Goal: Task Accomplishment & Management: Use online tool/utility

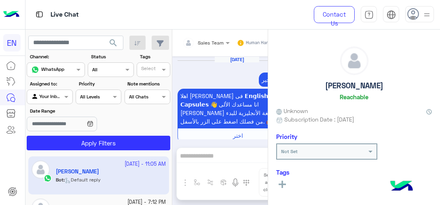
scroll to position [626, 0]
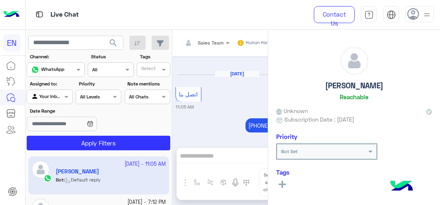
click at [45, 99] on div "Your Inbox" at bounding box center [46, 97] width 31 height 8
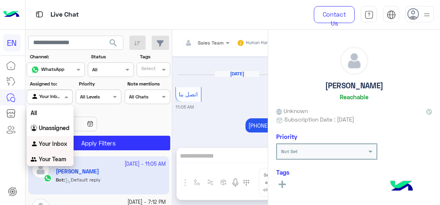
click at [53, 159] on b "Your Team" at bounding box center [52, 158] width 27 height 7
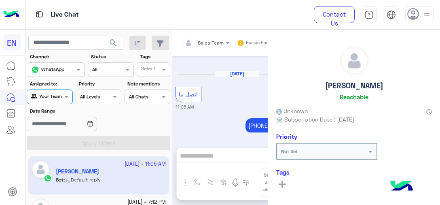
click at [63, 73] on div "WhatsApp" at bounding box center [47, 69] width 33 height 8
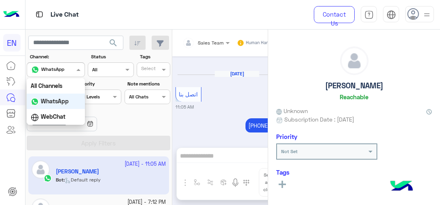
click at [67, 103] on b "WhatsApp" at bounding box center [55, 100] width 28 height 7
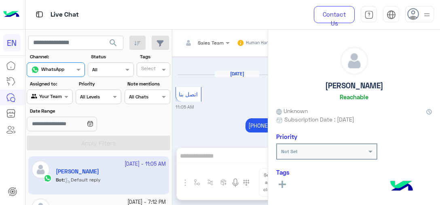
scroll to position [40, 0]
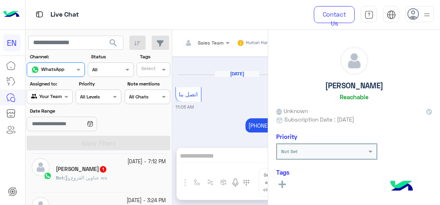
click at [126, 177] on div "Bot : عناوين الفروع wa" at bounding box center [111, 181] width 110 height 14
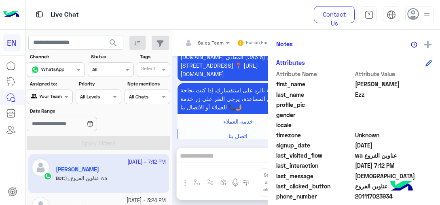
scroll to position [202, 0]
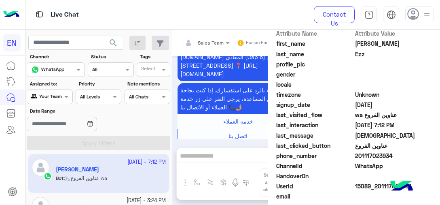
click at [371, 154] on span "201117023934" at bounding box center [393, 155] width 77 height 8
copy span "201117023934"
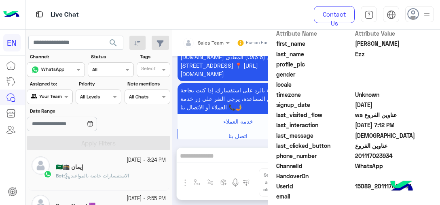
click at [112, 175] on span "الاستفسارات خاصة بالمواعيد" at bounding box center [97, 175] width 64 height 6
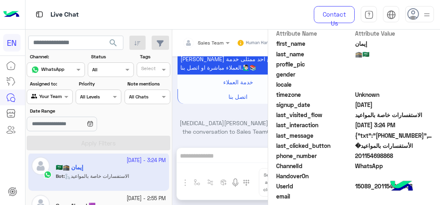
scroll to position [202, 0]
click at [61, 74] on div "Channel WhatsApp" at bounding box center [56, 69] width 58 height 15
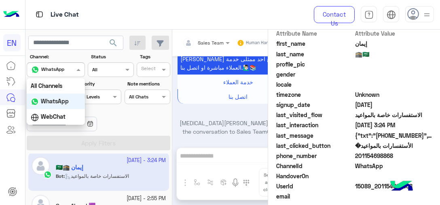
click at [93, 172] on app-inbox-user "[DATE] - 3:24 PM إيمان 🕋🇸🇦 Bot : الاستفسارات خاصة بالمواعيد" at bounding box center [98, 171] width 141 height 38
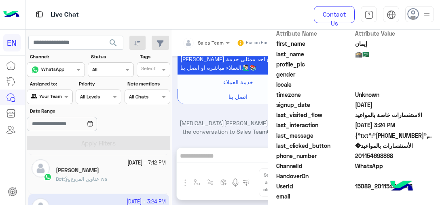
scroll to position [0, 0]
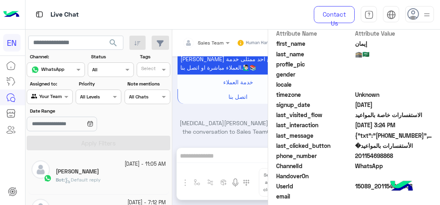
click at [37, 99] on img at bounding box center [35, 97] width 8 height 8
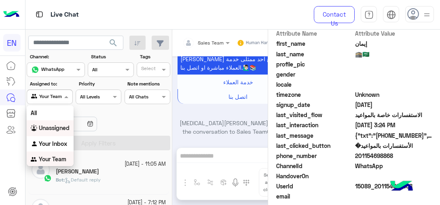
click at [44, 127] on b "Unassigned" at bounding box center [54, 127] width 31 height 7
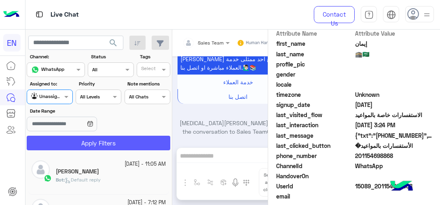
click at [84, 147] on button "Apply Filters" at bounding box center [98, 142] width 143 height 15
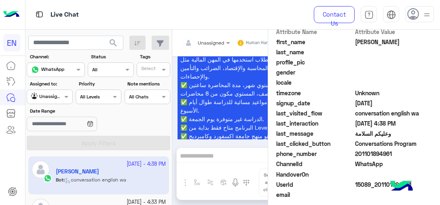
scroll to position [1299, 0]
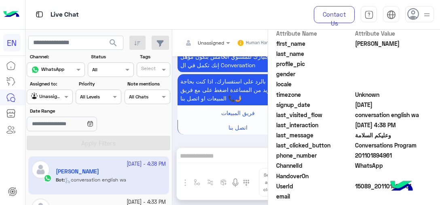
click at [60, 96] on div at bounding box center [49, 96] width 45 height 8
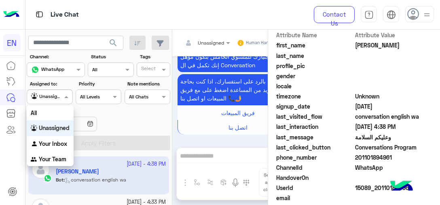
scroll to position [202, 0]
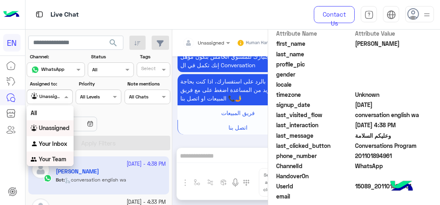
click at [55, 158] on b "Your Team" at bounding box center [52, 158] width 27 height 7
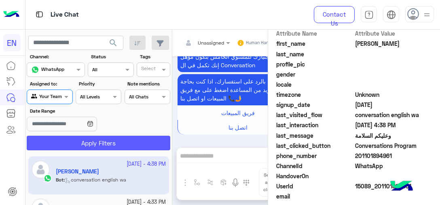
click at [89, 143] on button "Apply Filters" at bounding box center [98, 142] width 143 height 15
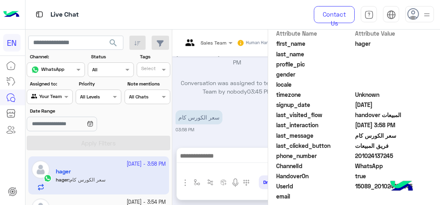
scroll to position [1232, 0]
click at [114, 179] on app-inbox-user "[DATE] - 3:58 PM [PERSON_NAME] : سعر الكورس كام" at bounding box center [98, 175] width 141 height 38
click at [361, 157] on span "201024137245" at bounding box center [393, 155] width 77 height 8
copy span "201024137245"
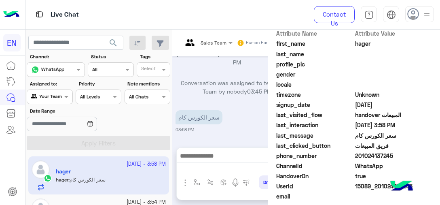
scroll to position [40, 0]
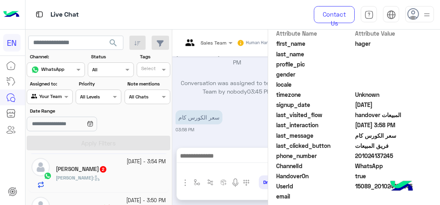
click at [114, 179] on div "[PERSON_NAME] :" at bounding box center [111, 181] width 110 height 14
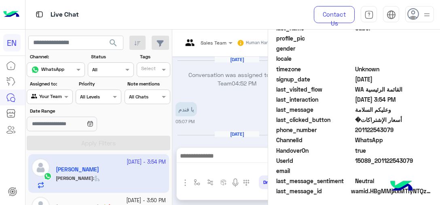
click at [382, 134] on span "201122543079" at bounding box center [393, 129] width 77 height 8
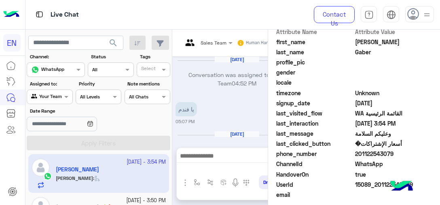
scroll to position [393, 0]
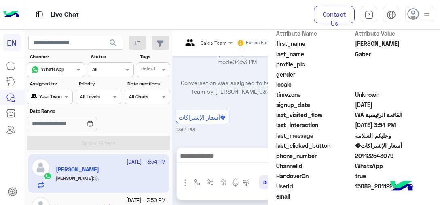
click at [382, 156] on span "201122543079" at bounding box center [393, 155] width 77 height 8
copy span "201122543079"
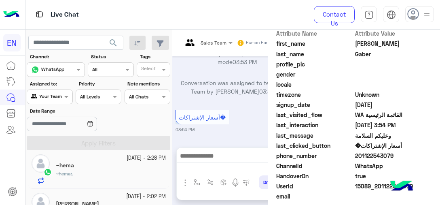
scroll to position [81, 0]
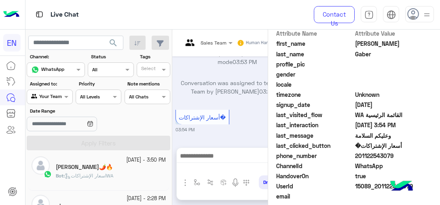
click at [87, 172] on span "اسعار الإشتراكاتWA" at bounding box center [89, 175] width 48 height 6
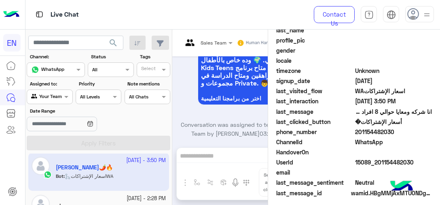
scroll to position [202, 0]
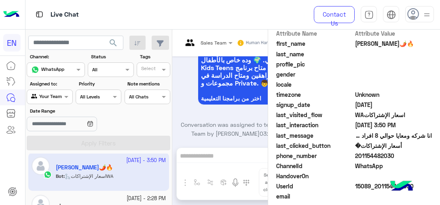
click at [373, 151] on span "201154482030" at bounding box center [393, 155] width 77 height 8
copy span "201154482030"
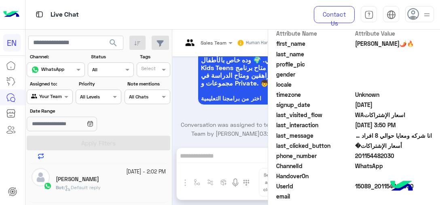
scroll to position [121, 0]
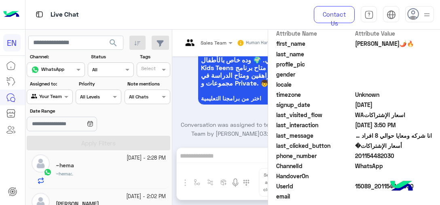
click at [89, 170] on div "~hema : ." at bounding box center [111, 177] width 110 height 14
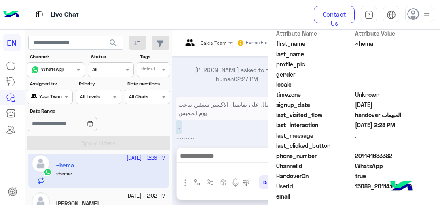
scroll to position [81, 0]
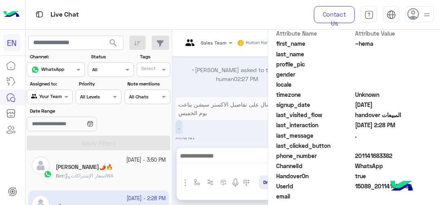
click at [118, 177] on div "Bot : اسعار الإشتراكاتWA" at bounding box center [111, 179] width 110 height 14
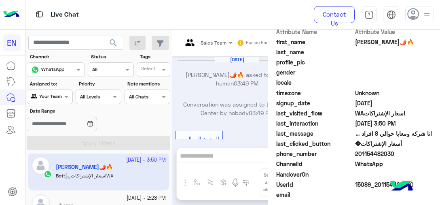
scroll to position [459, 0]
